Goal: Find specific page/section: Find specific page/section

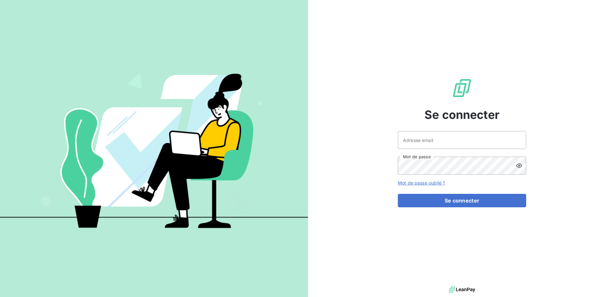
type input "[PERSON_NAME][EMAIL_ADDRESS][DOMAIN_NAME]"
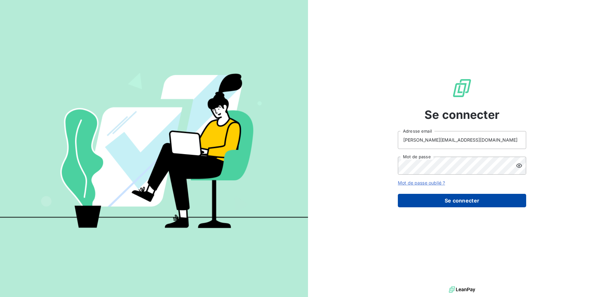
click at [459, 200] on button "Se connecter" at bounding box center [462, 200] width 128 height 13
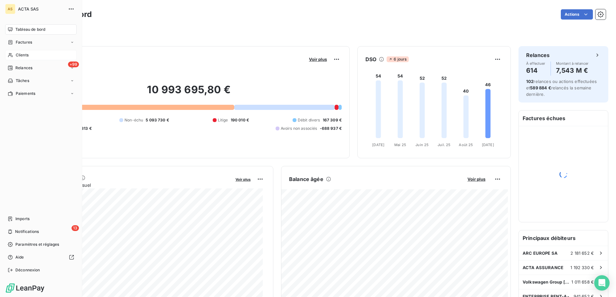
click at [19, 57] on span "Clients" at bounding box center [22, 55] width 13 height 6
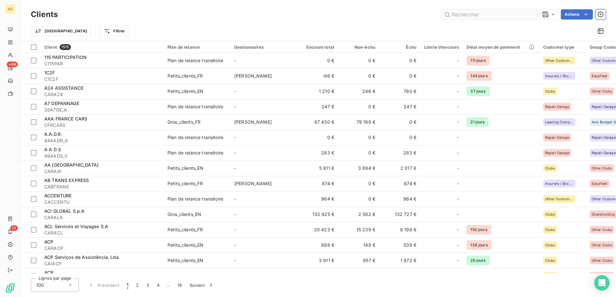
click at [462, 15] on input "text" at bounding box center [489, 14] width 96 height 10
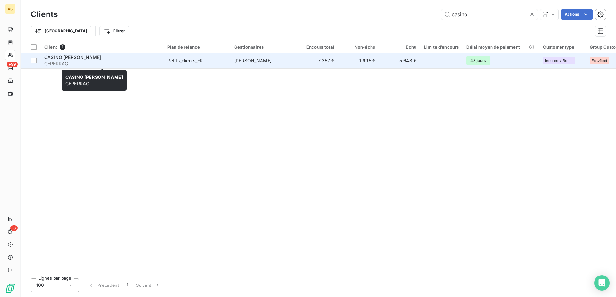
type input "casino"
click at [90, 59] on span "CASINO [PERSON_NAME]" at bounding box center [72, 57] width 57 height 5
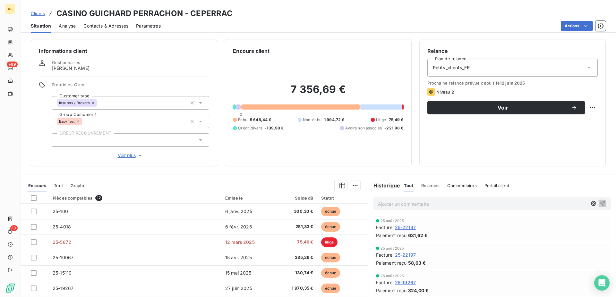
click at [351, 129] on span "Avoirs non associés" at bounding box center [363, 128] width 37 height 6
click at [351, 125] on div "Échu 5 648,44 € Non-échu 1 994,72 € Litige 75,49 € Crédit divers -139,98 € Avoi…" at bounding box center [318, 124] width 170 height 14
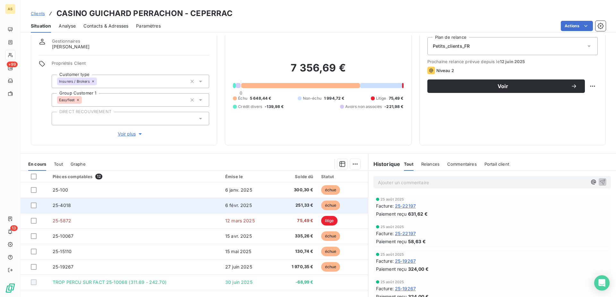
scroll to position [38, 0]
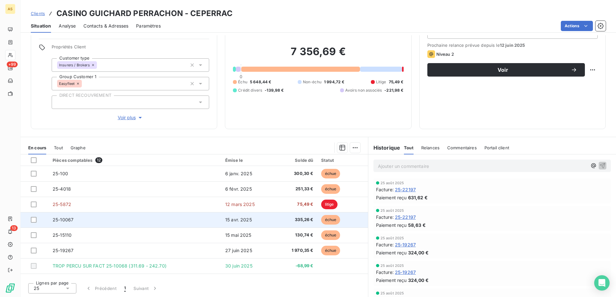
click at [203, 223] on td "25-10067" at bounding box center [135, 219] width 173 height 15
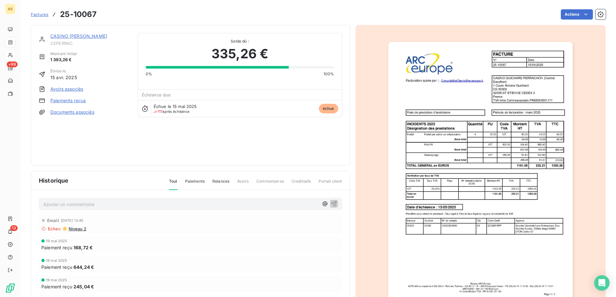
click at [439, 161] on img "button" at bounding box center [480, 172] width 184 height 261
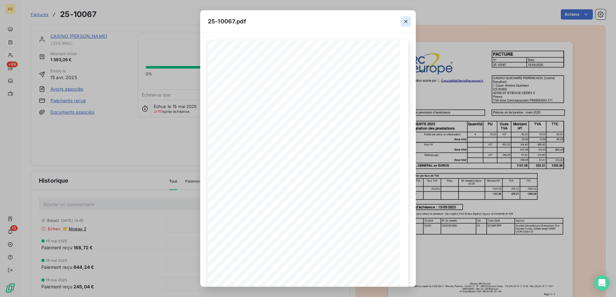
click at [406, 21] on icon "button" at bounding box center [405, 21] width 3 height 3
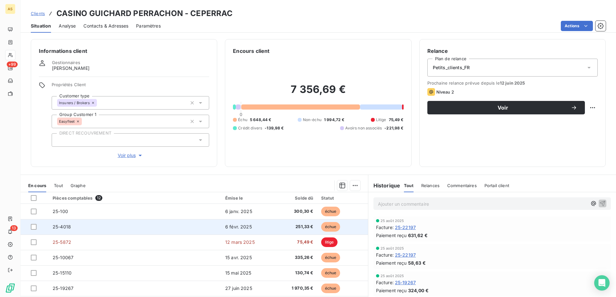
click at [279, 229] on span "251,33 €" at bounding box center [295, 227] width 35 height 6
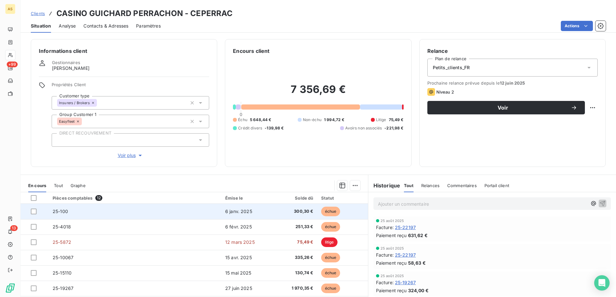
click at [256, 212] on td "6 janv. 2025" at bounding box center [247, 211] width 53 height 15
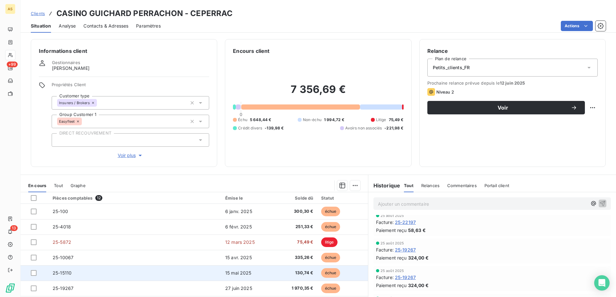
scroll to position [33, 0]
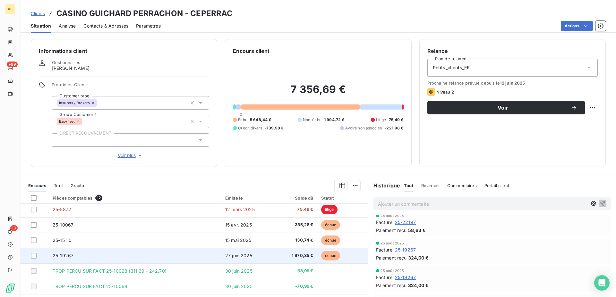
click at [197, 260] on td "25-19267" at bounding box center [135, 255] width 173 height 15
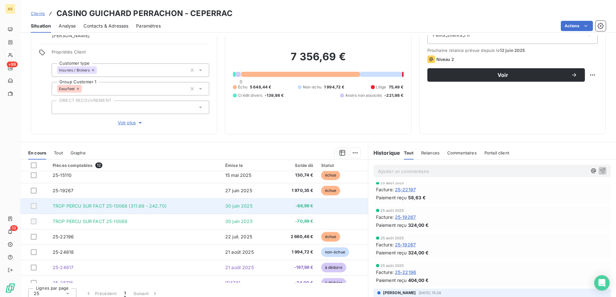
scroll to position [65, 0]
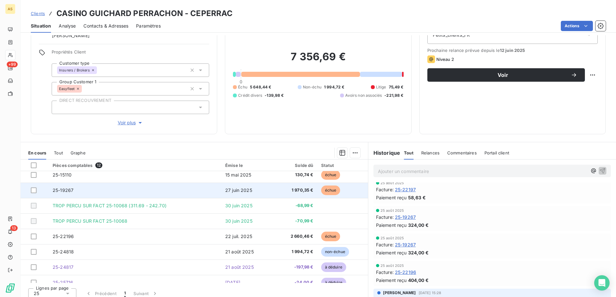
click at [212, 191] on td "25-19267" at bounding box center [135, 190] width 173 height 15
